Goal: Task Accomplishment & Management: Manage account settings

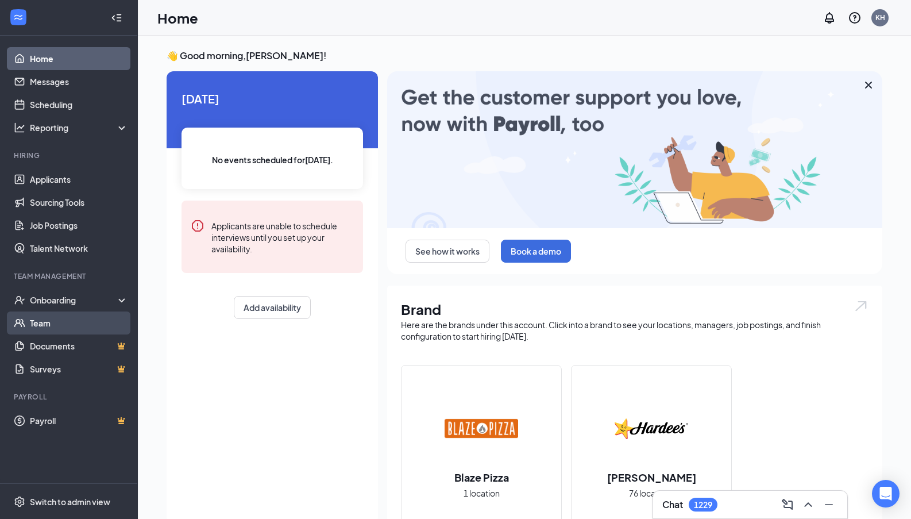
click at [87, 320] on link "Team" at bounding box center [79, 322] width 98 height 23
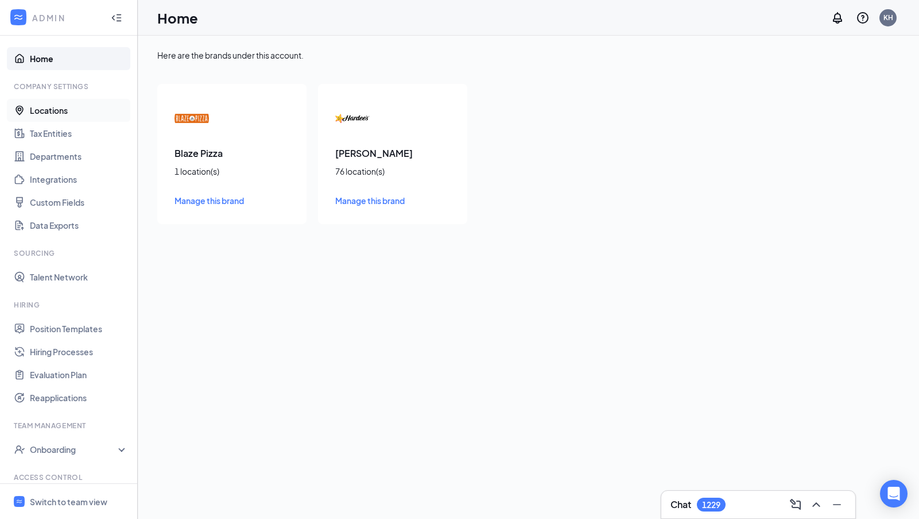
click at [65, 106] on link "Locations" at bounding box center [79, 110] width 98 height 23
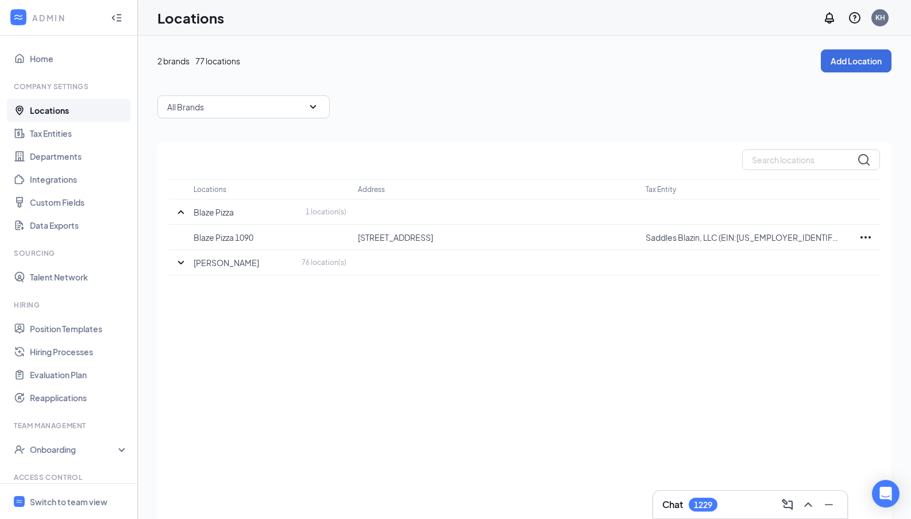
click at [272, 106] on div "All Brands" at bounding box center [243, 106] width 172 height 23
click at [260, 195] on div "[PERSON_NAME]" at bounding box center [243, 190] width 172 height 25
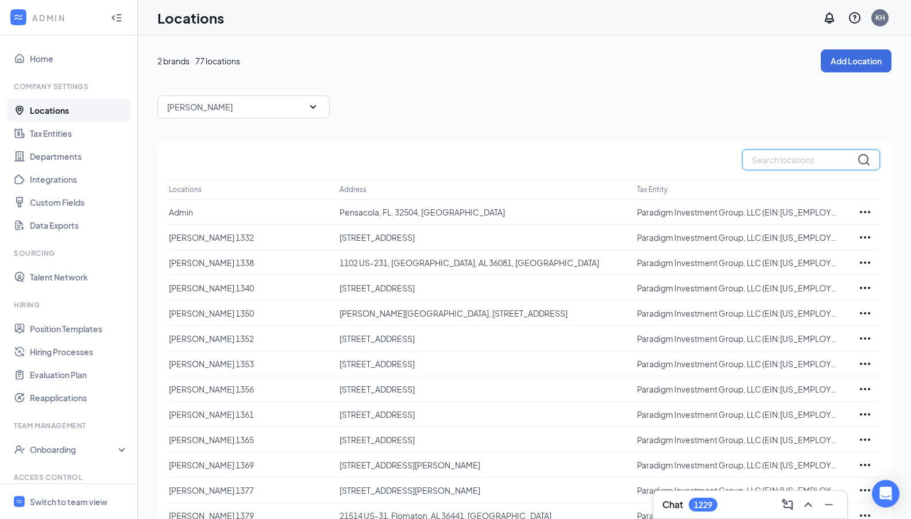
click at [805, 167] on input "text" at bounding box center [811, 159] width 138 height 21
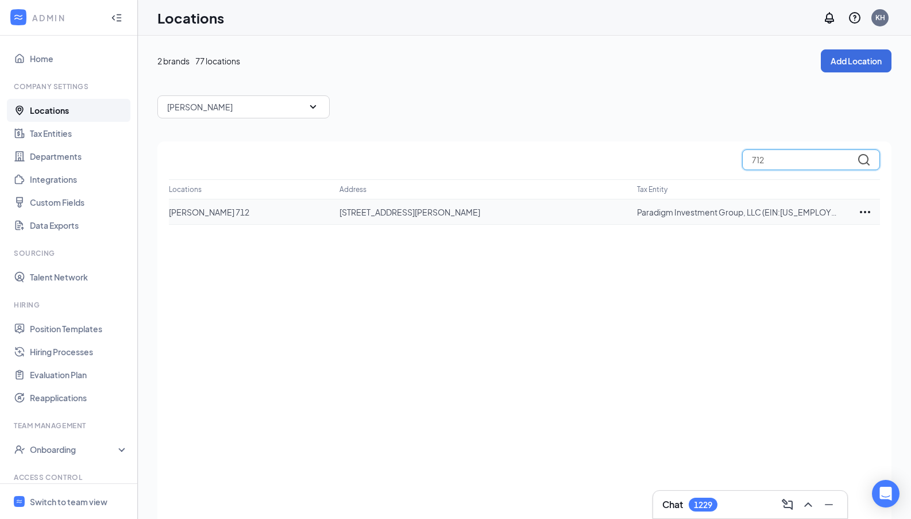
type input "712"
click at [461, 214] on p "[STREET_ADDRESS][PERSON_NAME]" at bounding box center [482, 211] width 287 height 11
click at [862, 210] on icon "Ellipses" at bounding box center [865, 212] width 14 height 14
click at [801, 238] on div "Edit" at bounding box center [814, 246] width 115 height 25
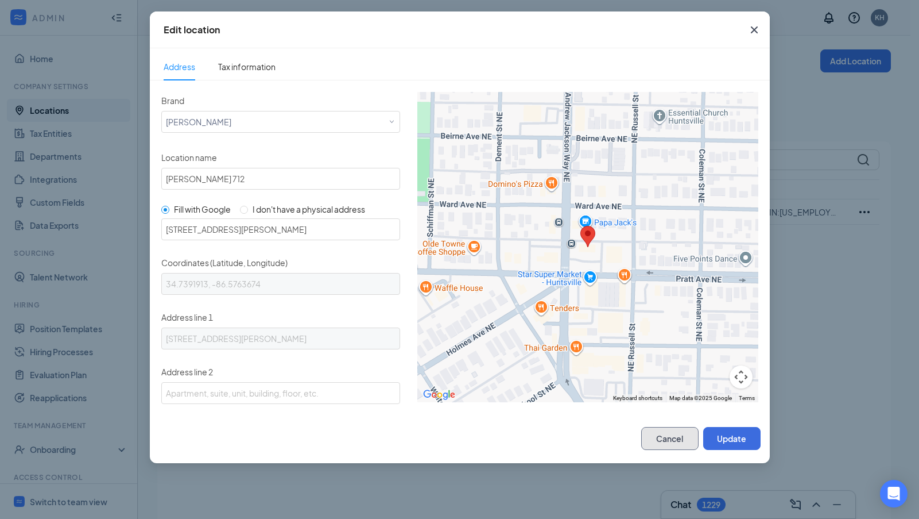
click at [683, 435] on button "Cancel" at bounding box center [669, 438] width 57 height 23
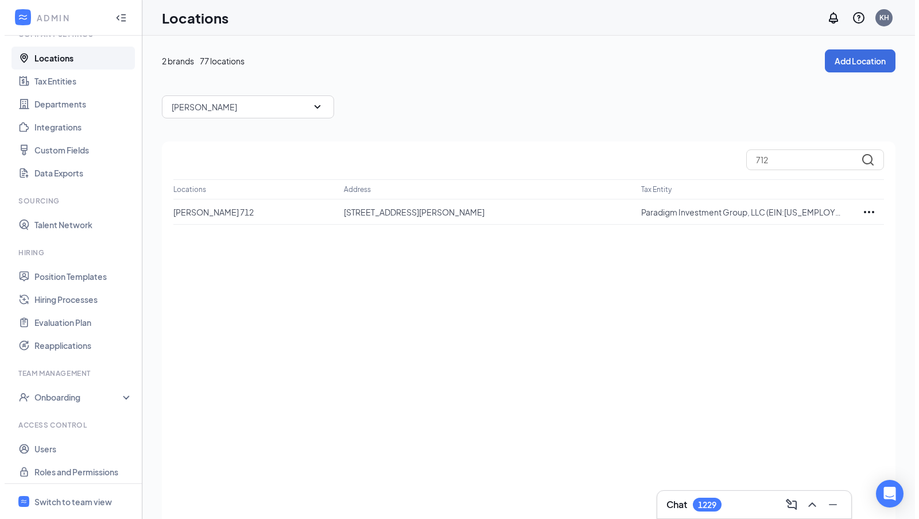
scroll to position [57, 0]
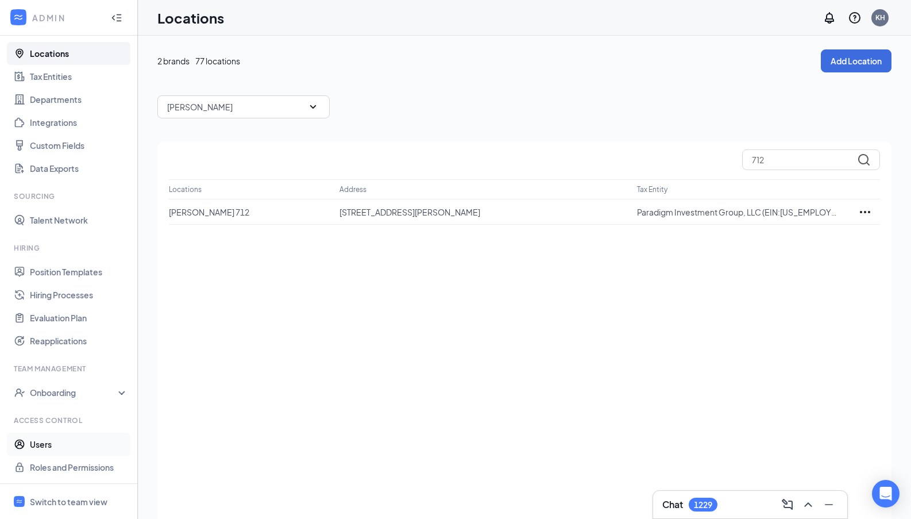
click at [53, 440] on link "Users" at bounding box center [79, 443] width 98 height 23
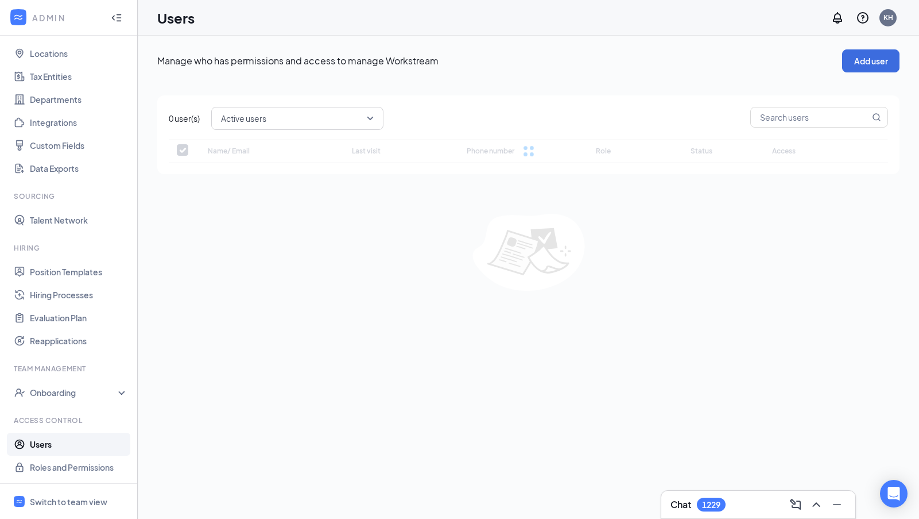
checkbox input "false"
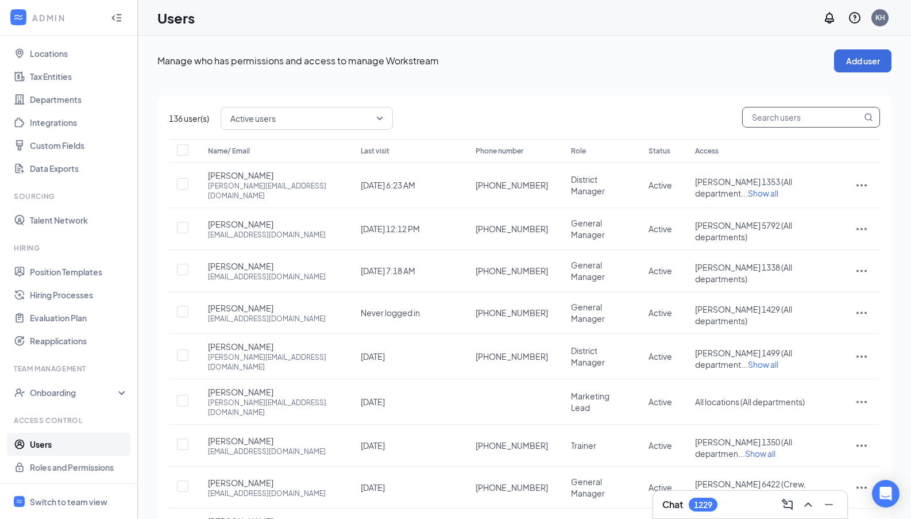
click at [784, 122] on div "136 user(s) Active users Name/ Email Last visit Phone number Role Status Access…" at bounding box center [524, 370] width 734 height 550
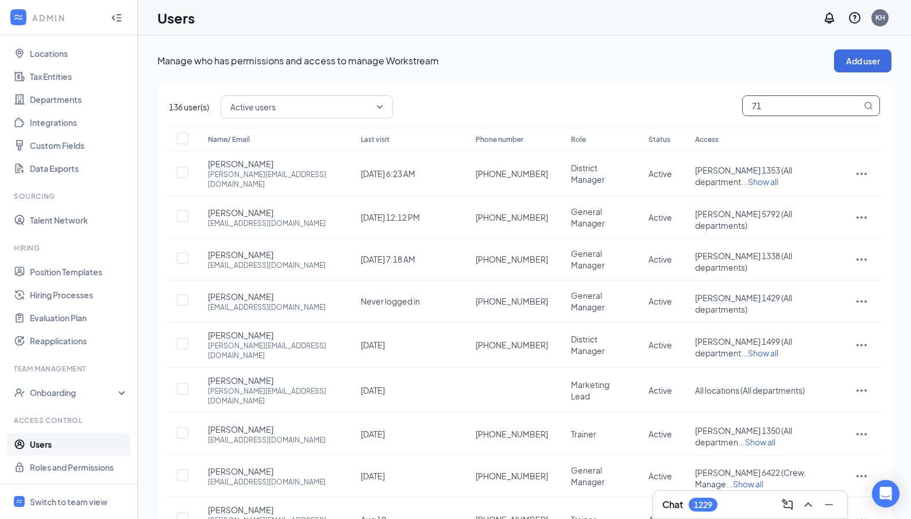
type input "712"
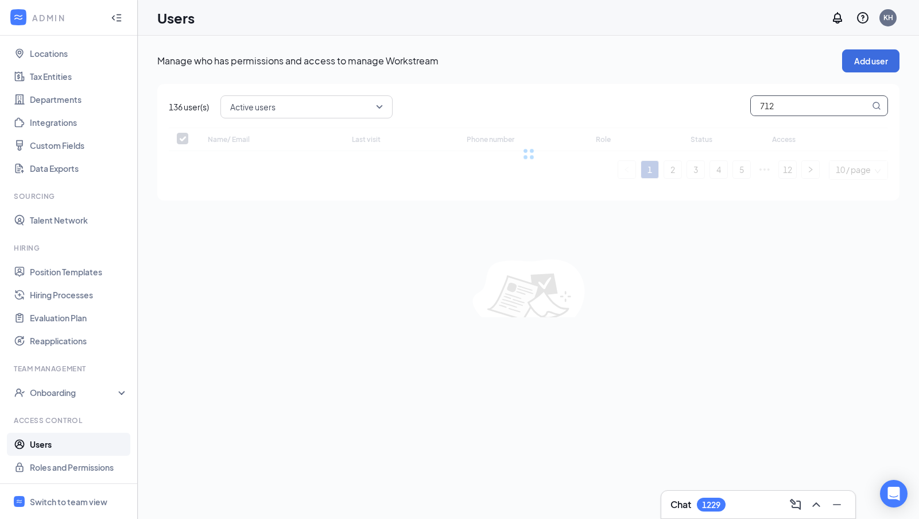
checkbox input "false"
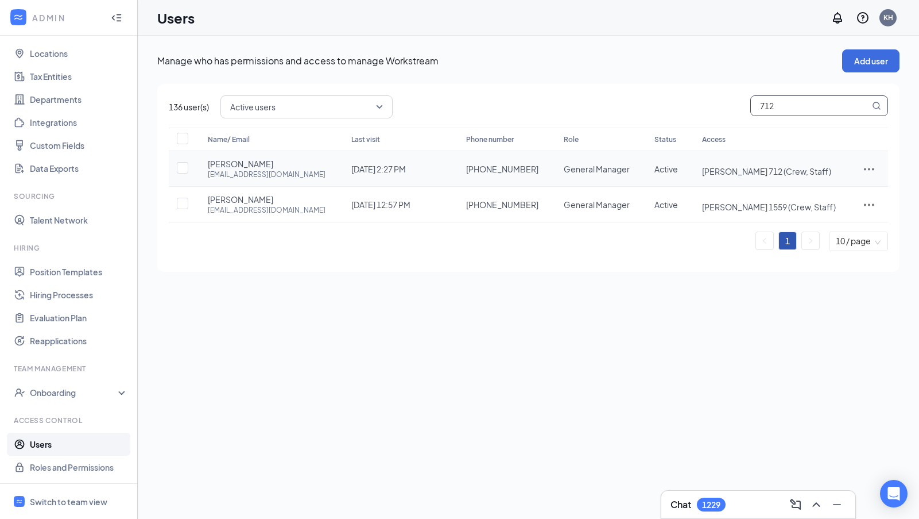
type input "712"
click at [873, 166] on icon "ActionsIcon" at bounding box center [870, 169] width 14 height 14
click at [837, 190] on span "Edit user" at bounding box center [831, 193] width 71 height 13
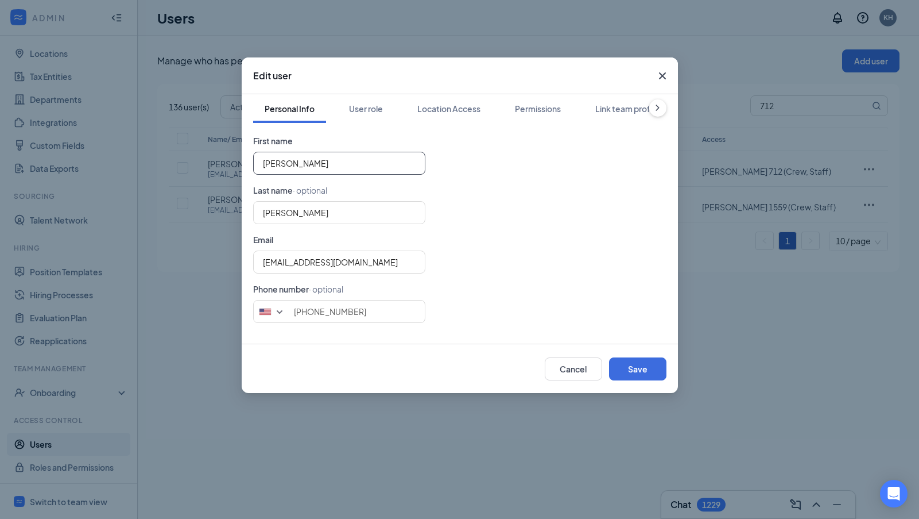
drag, startPoint x: 374, startPoint y: 170, endPoint x: 218, endPoint y: 167, distance: 155.7
click at [218, 167] on div "Edit user Personal Info User role Location Access Permissions Link team profile…" at bounding box center [459, 259] width 919 height 519
type input "[PERSON_NAME]"
type input "T"
type input "Ben"
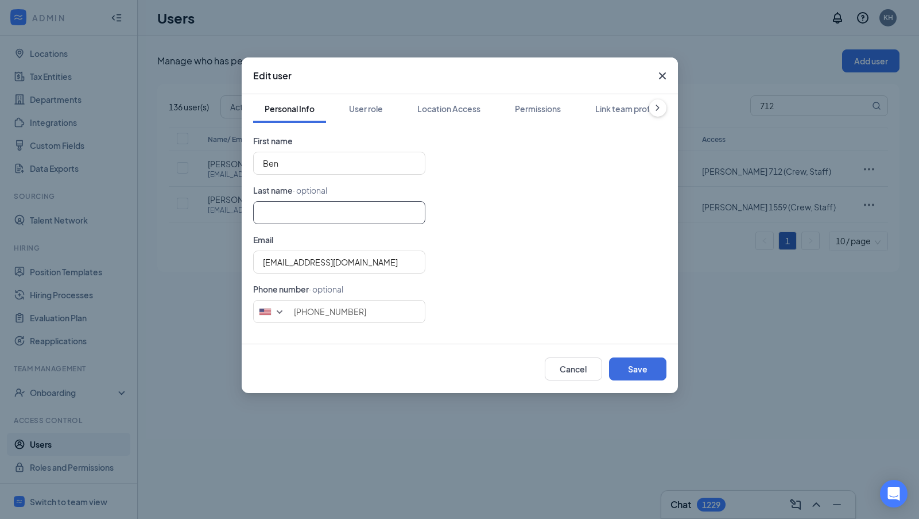
click at [276, 207] on input "text" at bounding box center [339, 212] width 172 height 23
type input "[PERSON_NAME]"
click at [405, 262] on input "[EMAIL_ADDRESS][DOMAIN_NAME]" at bounding box center [339, 261] width 172 height 23
click at [519, 261] on div "[EMAIL_ADDRESS][DOMAIN_NAME]" at bounding box center [459, 261] width 413 height 23
drag, startPoint x: 389, startPoint y: 306, endPoint x: 280, endPoint y: 310, distance: 109.2
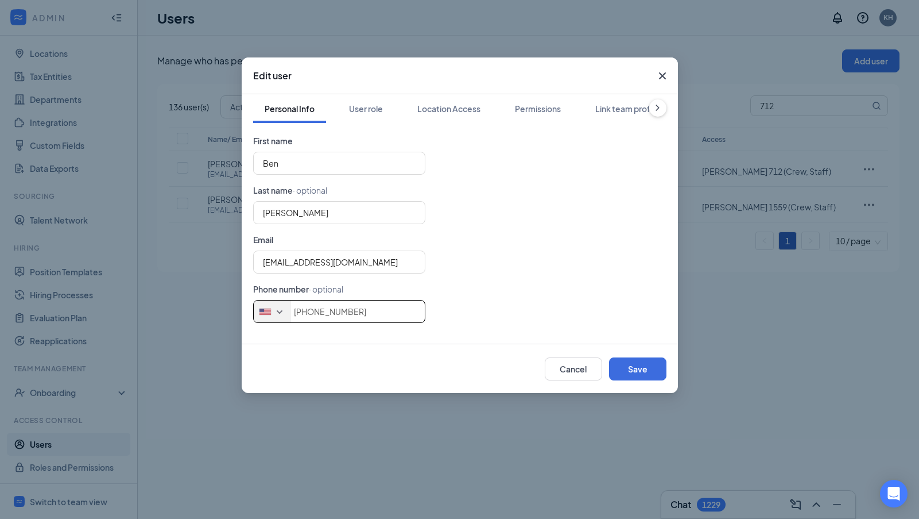
click at [280, 310] on div "[GEOGRAPHIC_DATA] + 1 [GEOGRAPHIC_DATA] + 65 [GEOGRAPHIC_DATA] + 1 [GEOGRAPHIC_…" at bounding box center [459, 311] width 413 height 23
click at [568, 227] on form "First name [PERSON_NAME] Last name · optional [PERSON_NAME] Email [EMAIL_ADDRES…" at bounding box center [459, 228] width 413 height 188
drag, startPoint x: 399, startPoint y: 261, endPoint x: 236, endPoint y: 264, distance: 162.6
click at [236, 264] on div "Edit user Personal Info User role Location Access Permissions Link team profile…" at bounding box center [459, 259] width 919 height 519
click at [398, 252] on input "[EMAIL_ADDRESS][DOMAIN_NAME]" at bounding box center [339, 261] width 172 height 23
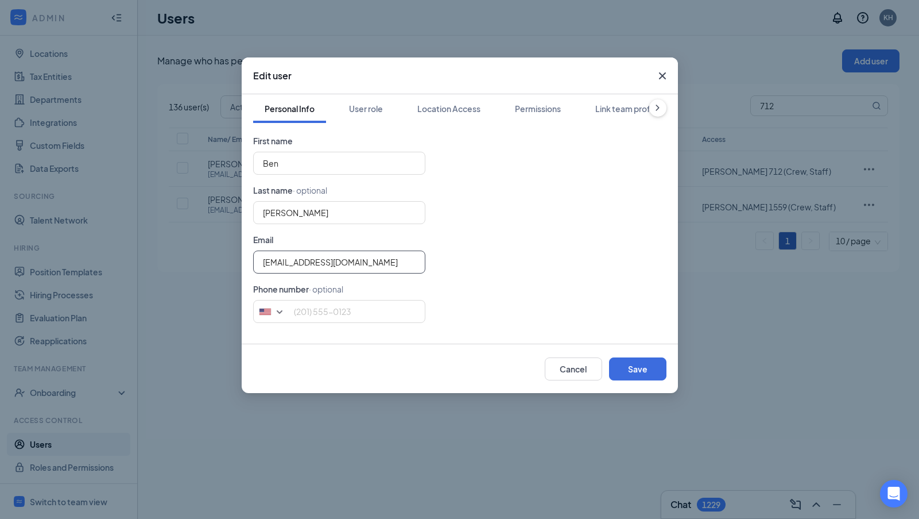
drag, startPoint x: 396, startPoint y: 259, endPoint x: 245, endPoint y: 261, distance: 151.1
click at [245, 261] on div "Personal Info User role Location Access Permissions Link team profile First nam…" at bounding box center [460, 218] width 436 height 249
click at [381, 265] on input "text" at bounding box center [339, 261] width 172 height 23
type input "[EMAIL_ADDRESS][DOMAIN_NAME]"
click at [378, 314] on input "tel" at bounding box center [339, 311] width 172 height 23
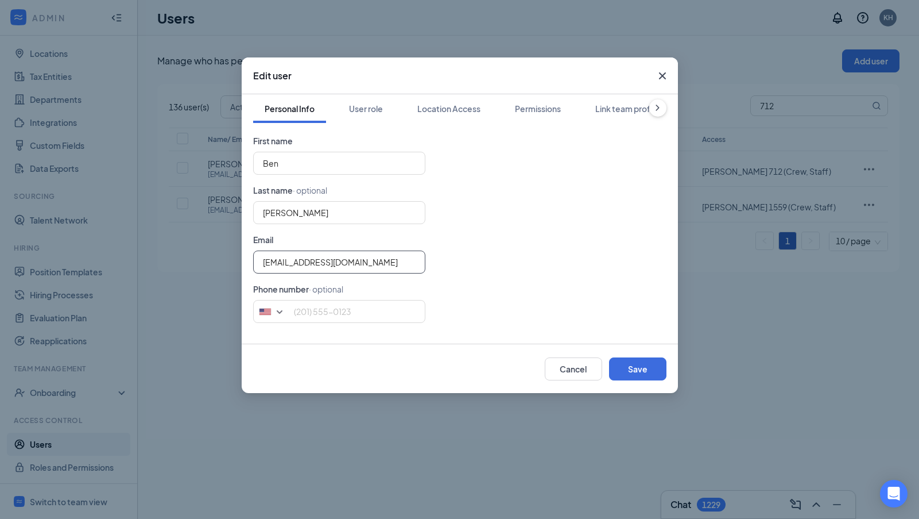
click at [403, 268] on input "[EMAIL_ADDRESS][DOMAIN_NAME]" at bounding box center [339, 261] width 172 height 23
drag, startPoint x: 337, startPoint y: 262, endPoint x: 258, endPoint y: 264, distance: 78.1
click at [258, 264] on input "[EMAIL_ADDRESS][DOMAIN_NAME]" at bounding box center [339, 261] width 172 height 23
click at [498, 235] on form "First name [PERSON_NAME] Last name · optional [PERSON_NAME] Email [PERSON_NAME]…" at bounding box center [459, 228] width 413 height 188
click at [377, 111] on div "User role" at bounding box center [366, 108] width 34 height 11
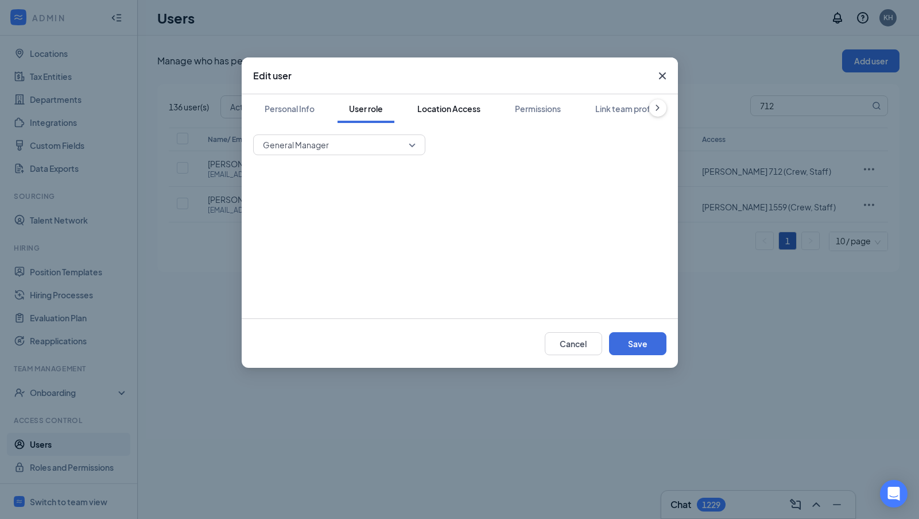
click at [437, 101] on button "Location Access" at bounding box center [449, 108] width 86 height 29
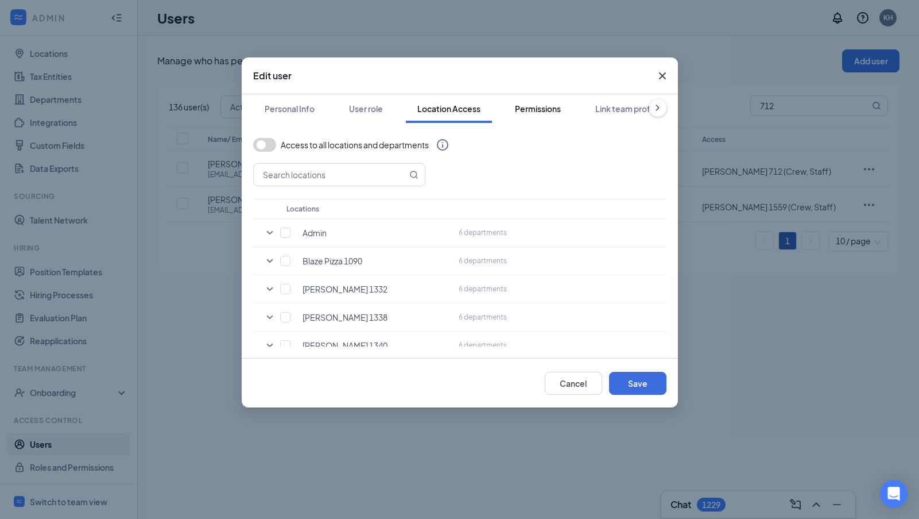
click at [534, 109] on div "Permissions" at bounding box center [538, 108] width 46 height 11
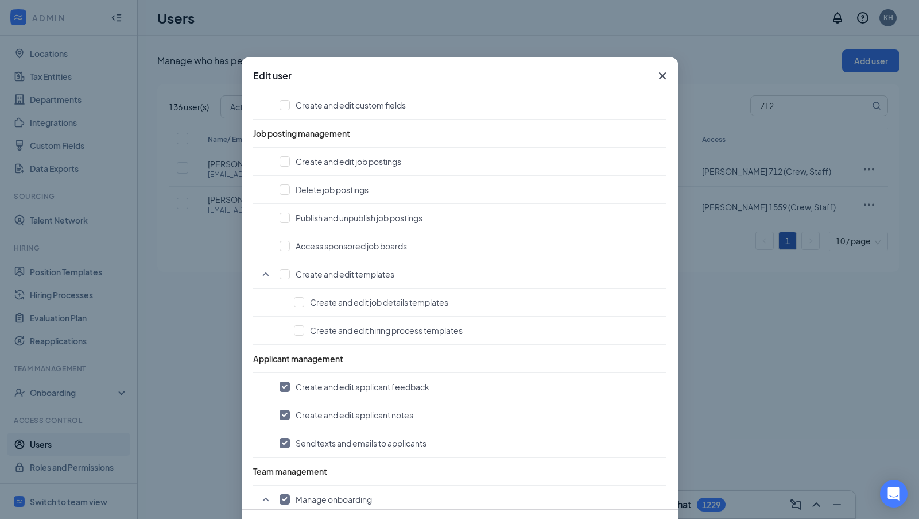
scroll to position [75, 0]
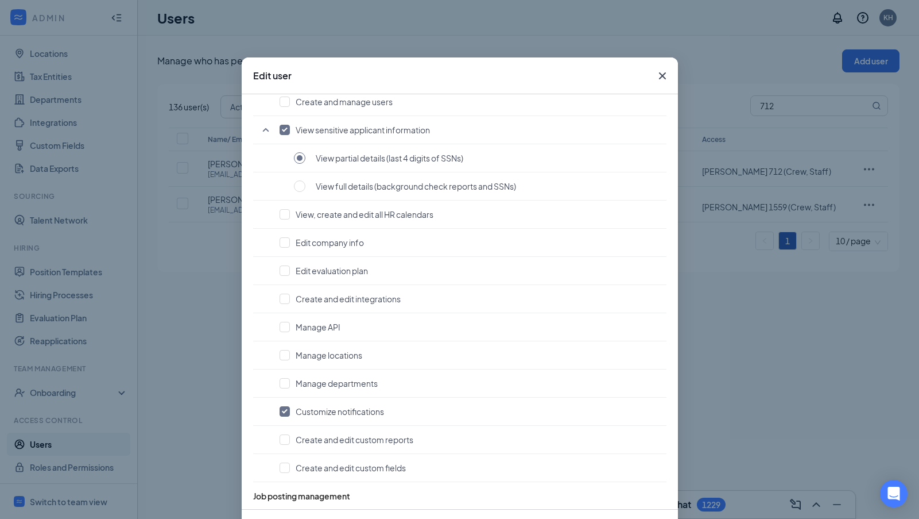
click at [664, 111] on div "Personal Info User role Location Access Permissions Link team profile Account m…" at bounding box center [460, 301] width 436 height 415
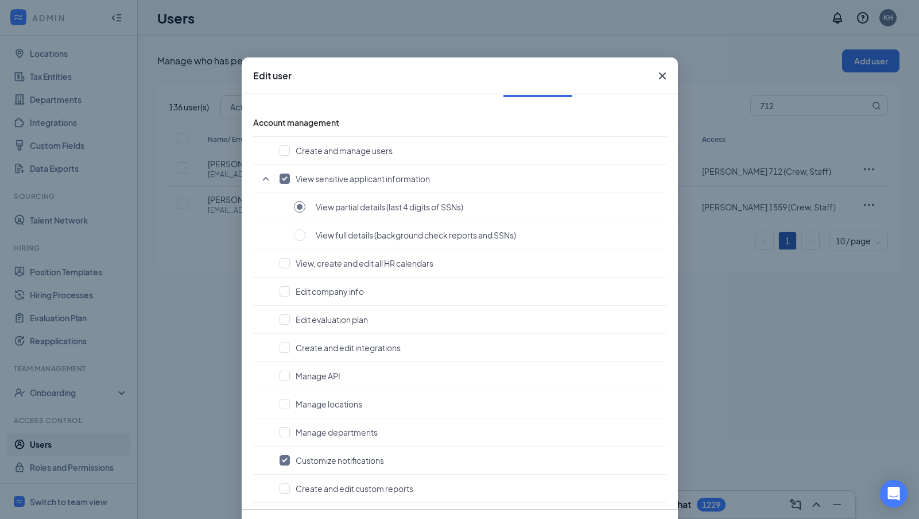
scroll to position [0, 0]
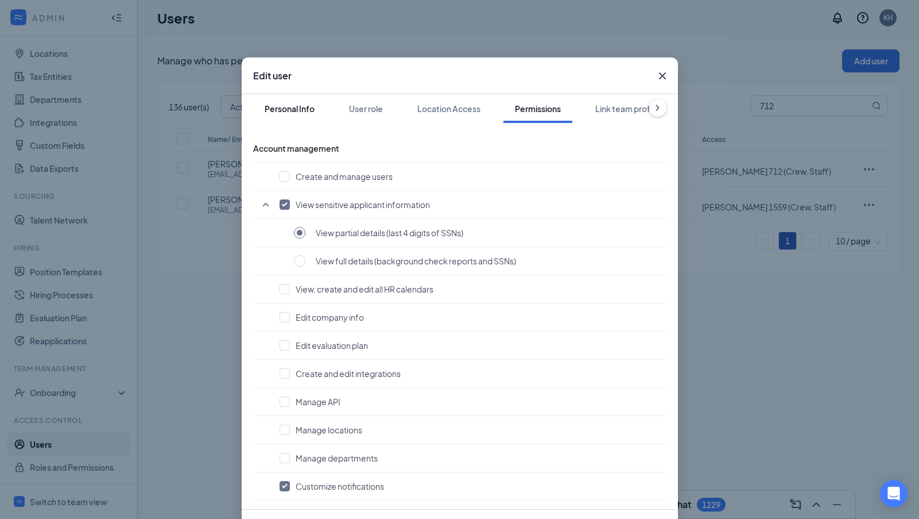
click at [265, 111] on div "Personal Info" at bounding box center [290, 108] width 50 height 11
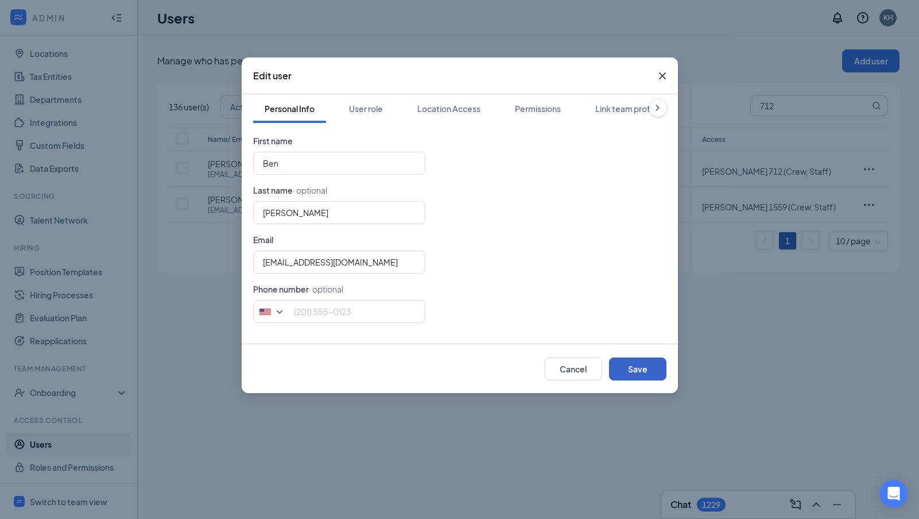
click at [629, 362] on button "Save" at bounding box center [637, 368] width 57 height 23
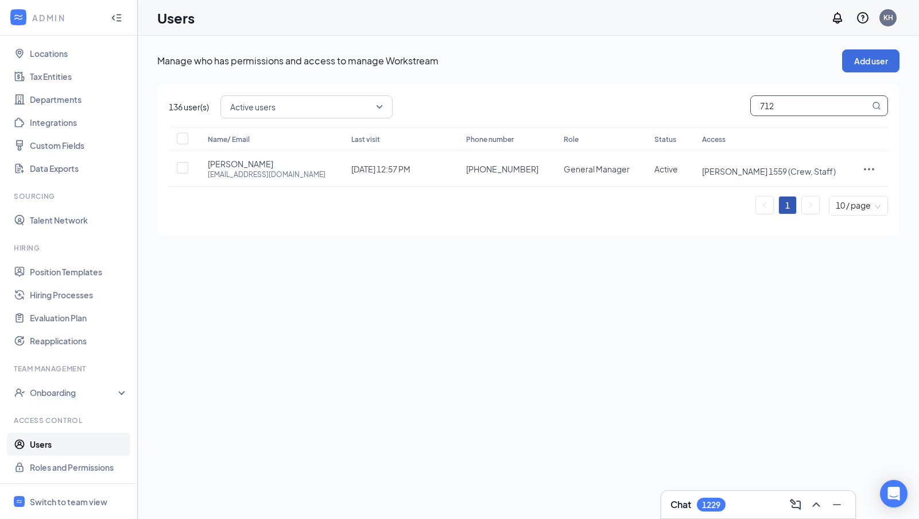
click at [788, 102] on input "712" at bounding box center [810, 106] width 119 height 20
type input "ben"
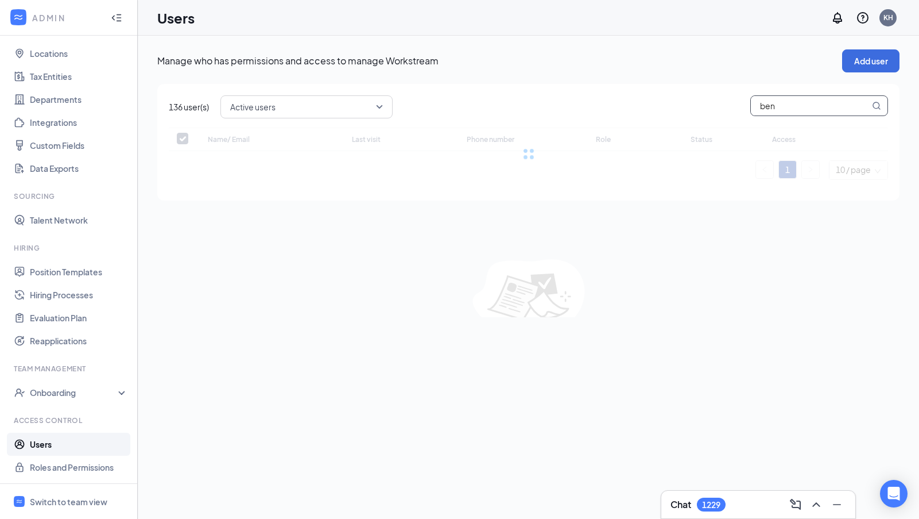
checkbox input "false"
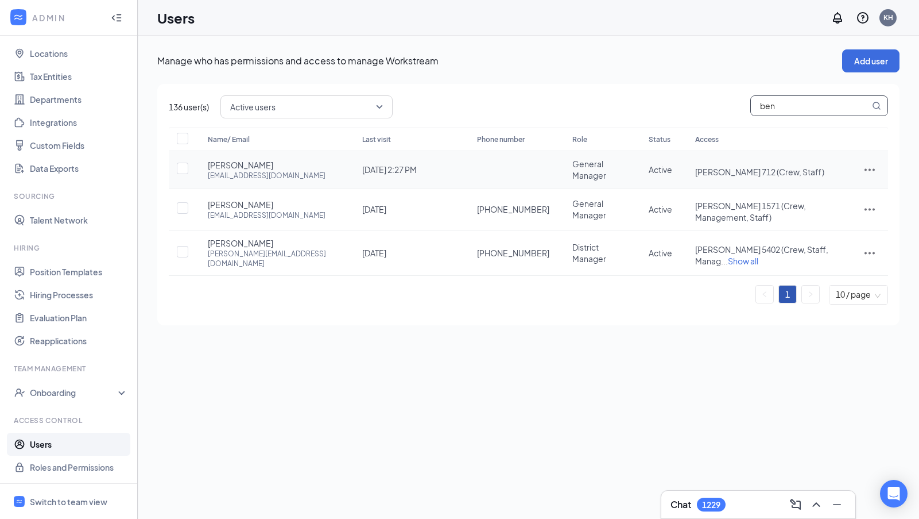
type input "ben"
click at [561, 178] on td "General Manager" at bounding box center [599, 169] width 76 height 37
click at [873, 171] on icon "ActionsIcon" at bounding box center [870, 170] width 14 height 14
click at [846, 222] on span "Reset password" at bounding box center [826, 220] width 61 height 10
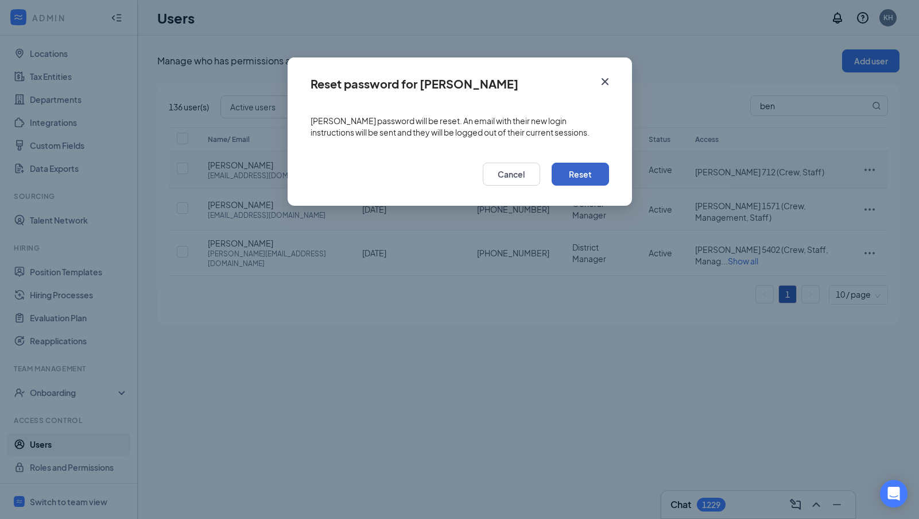
click at [596, 174] on button "Reset" at bounding box center [580, 174] width 57 height 23
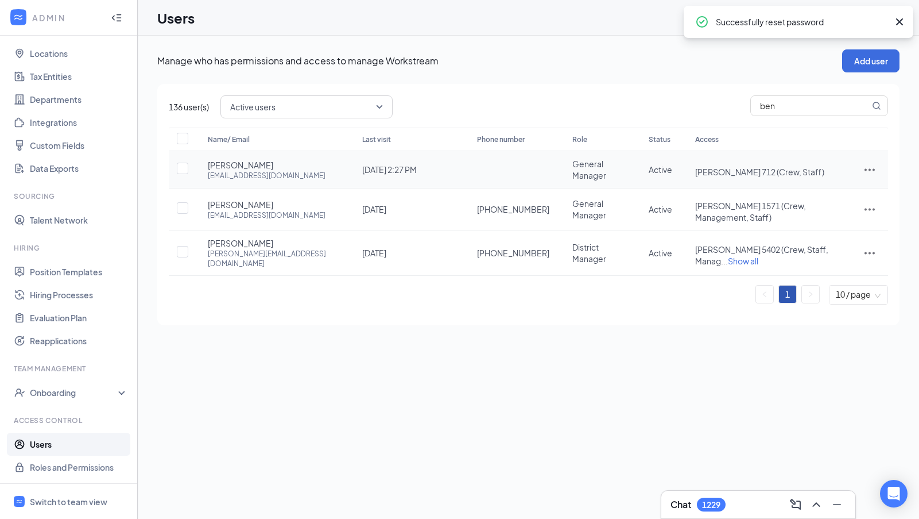
click at [871, 167] on icon "ActionsIcon" at bounding box center [870, 170] width 14 height 14
click at [836, 214] on span "Reset password" at bounding box center [831, 220] width 71 height 13
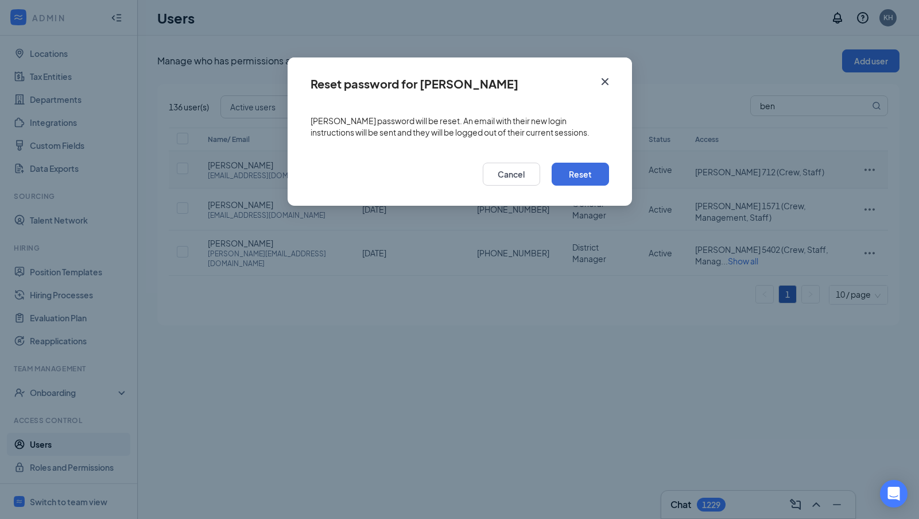
click at [608, 82] on icon "Cross" at bounding box center [605, 82] width 14 height 14
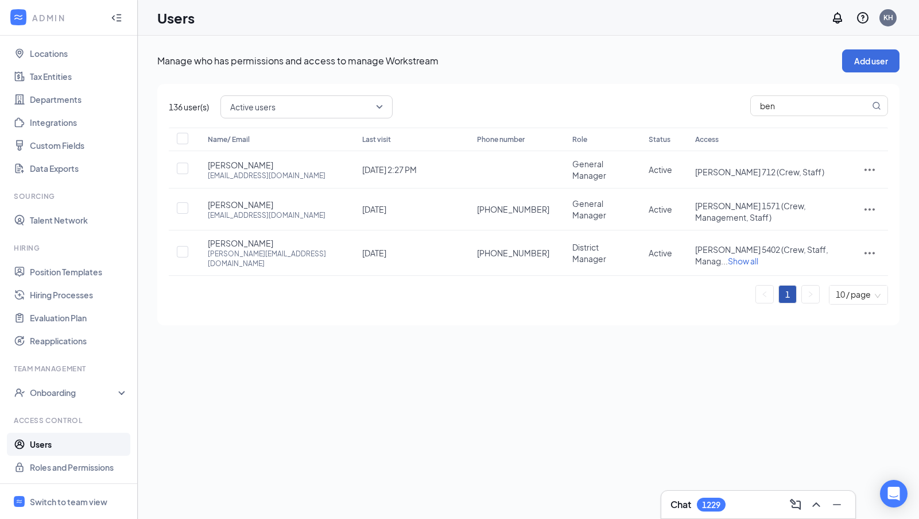
click at [539, 404] on div "Manage who has permissions and access to manage Workstream Add user 136 user(s)…" at bounding box center [529, 277] width 782 height 483
click at [544, 19] on div "Users KH" at bounding box center [529, 18] width 782 height 36
click at [363, 323] on div "Manage who has permissions and access to manage Workstream Add user 136 user(s)…" at bounding box center [529, 187] width 782 height 303
